Goal: Task Accomplishment & Management: Manage account settings

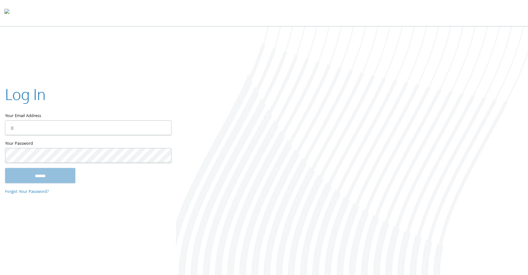
type input "**********"
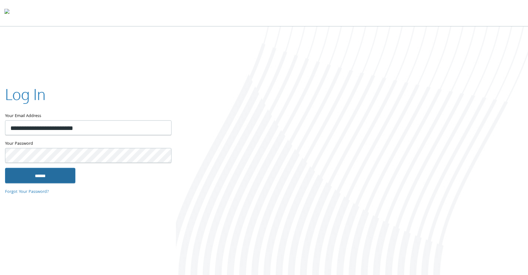
click at [60, 172] on input "******" at bounding box center [40, 175] width 70 height 15
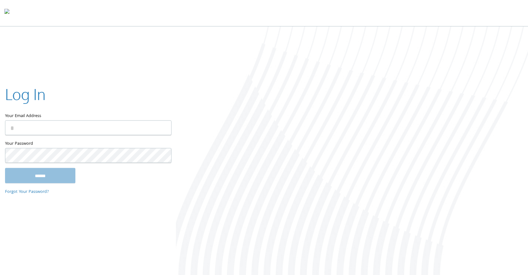
type input "**********"
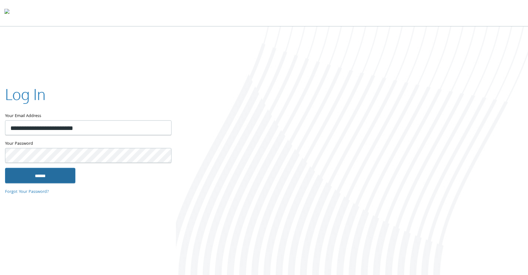
click at [40, 177] on input "******" at bounding box center [40, 175] width 70 height 15
